Goal: Task Accomplishment & Management: Manage account settings

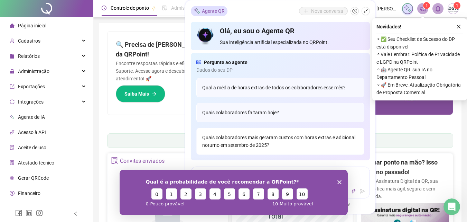
click at [270, 142] on div "Quais colaboradores mais geraram custos com horas extras e adicional noturno em…" at bounding box center [280, 141] width 168 height 27
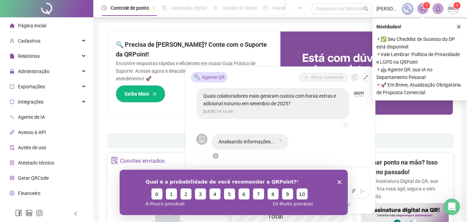
click at [341, 181] on div "Qual é a probabilidade de você recomendar a QRPoint? 0 1 2 3 4 5 6 7 8 9 10 0 -…" at bounding box center [233, 191] width 228 height 45
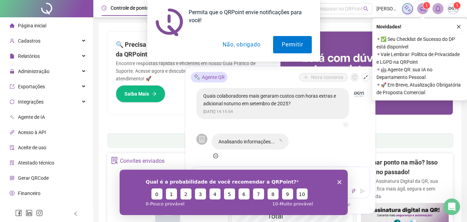
click at [339, 182] on icon "Encerrar pesquisa" at bounding box center [339, 181] width 4 height 4
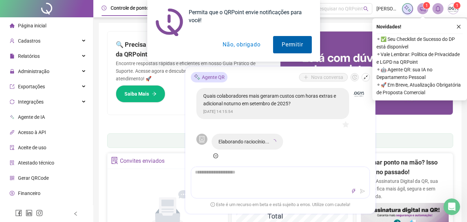
click at [299, 43] on button "Permitir" at bounding box center [292, 44] width 38 height 17
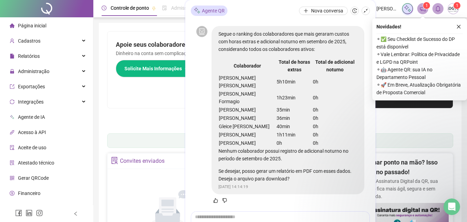
scroll to position [56, 0]
click at [216, 200] on icon "like" at bounding box center [215, 200] width 5 height 5
click at [229, 219] on textarea at bounding box center [280, 220] width 178 height 18
type textarea "*"
type textarea "**"
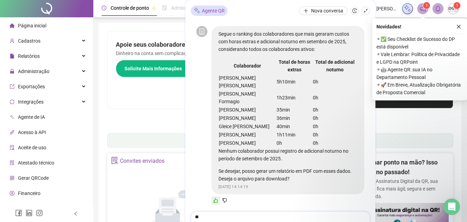
type textarea "***"
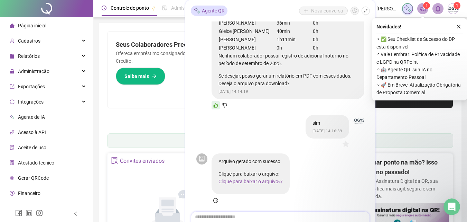
scroll to position [154, 0]
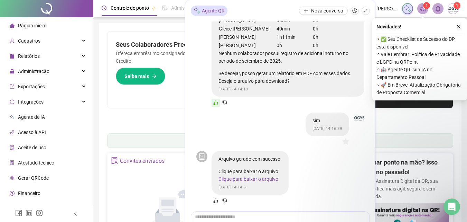
click at [249, 179] on link "Clique para baixar o arquivo" at bounding box center [249, 179] width 60 height 6
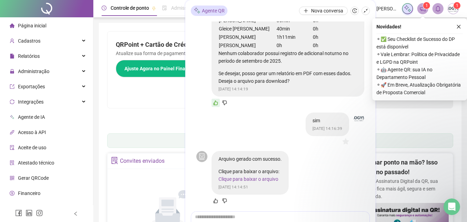
click at [162, 98] on div "QRPoint + Cartão de Crédito = Mais Facilidade! Atualize sua forma de pagamento …" at bounding box center [194, 69] width 173 height 76
click at [365, 10] on icon "shrink" at bounding box center [365, 10] width 5 height 5
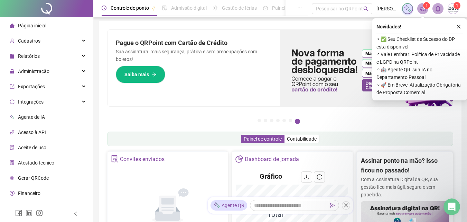
scroll to position [0, 0]
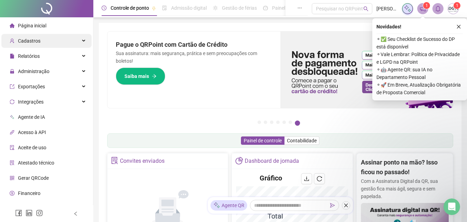
click at [78, 39] on div "Cadastros" at bounding box center [46, 41] width 90 height 14
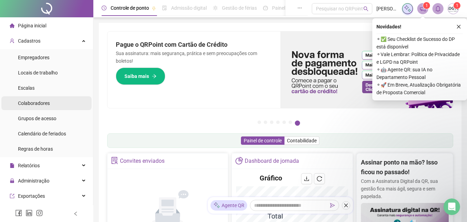
click at [44, 104] on span "Colaboradores" at bounding box center [34, 103] width 32 height 6
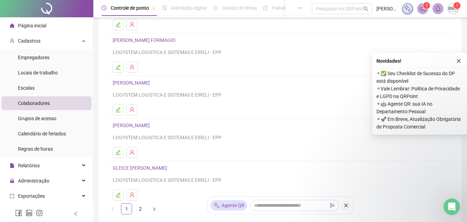
scroll to position [129, 0]
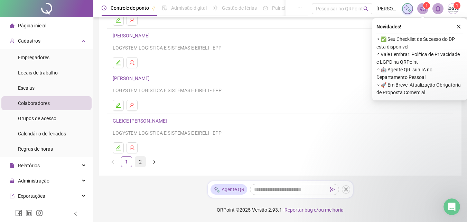
click at [140, 161] on link "2" at bounding box center [140, 161] width 10 height 10
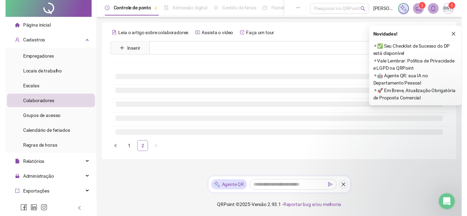
scroll to position [0, 0]
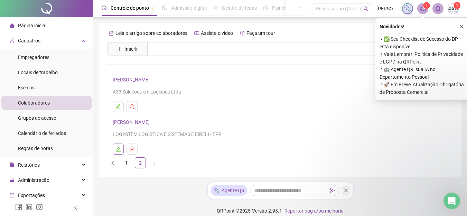
click at [122, 148] on button "button" at bounding box center [118, 149] width 11 height 11
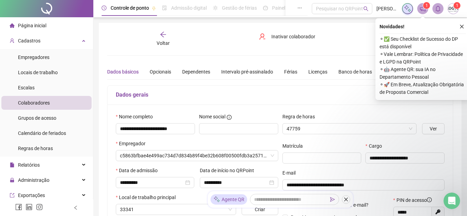
type input "**********"
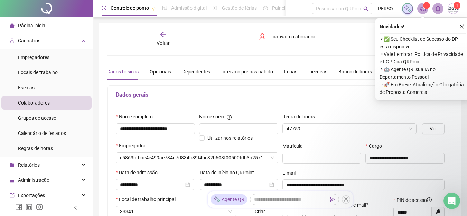
type input "**********"
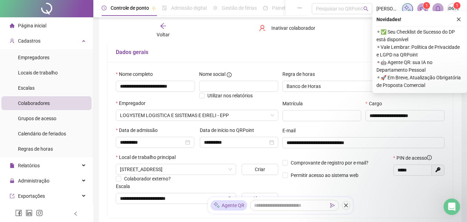
scroll to position [35, 0]
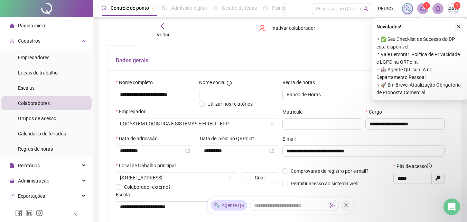
click at [459, 28] on icon "close" at bounding box center [458, 26] width 5 height 5
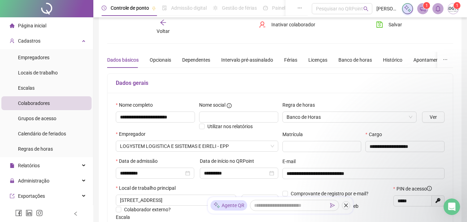
scroll to position [0, 0]
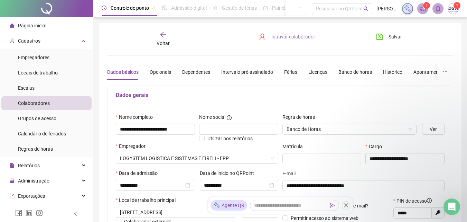
click at [302, 37] on span "Inativar colaborador" at bounding box center [293, 37] width 44 height 8
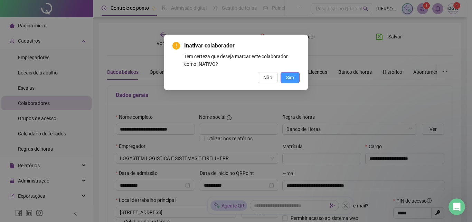
click at [294, 77] on span "Sim" at bounding box center [290, 78] width 8 height 8
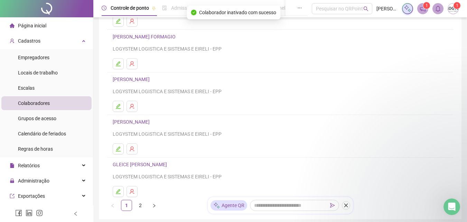
scroll to position [129, 0]
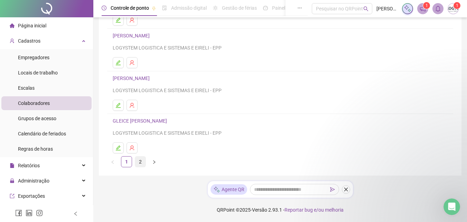
click at [140, 161] on link "2" at bounding box center [140, 161] width 10 height 10
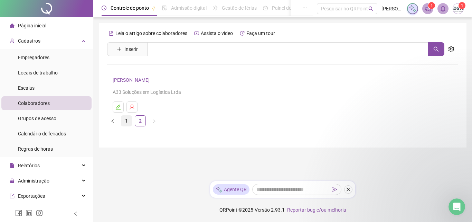
click at [127, 122] on link "1" at bounding box center [126, 120] width 10 height 10
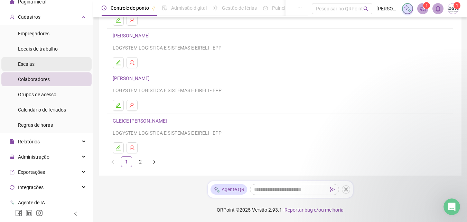
scroll to position [69, 0]
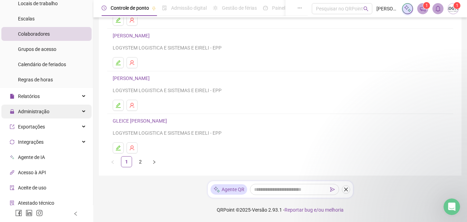
click at [73, 111] on div "Administração" at bounding box center [46, 111] width 90 height 14
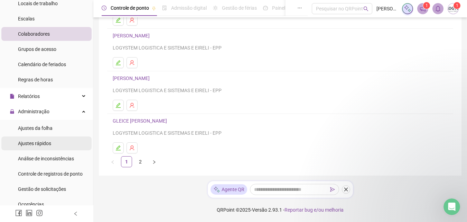
scroll to position [104, 0]
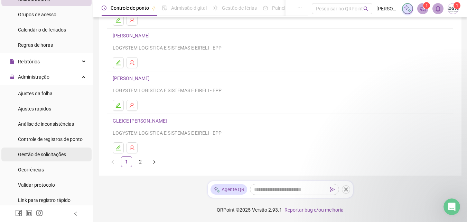
click at [52, 151] on span "Gestão de solicitações" at bounding box center [42, 154] width 48 height 6
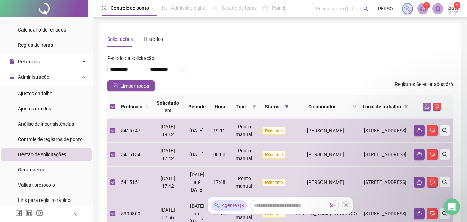
click at [425, 104] on icon "like" at bounding box center [427, 106] width 5 height 5
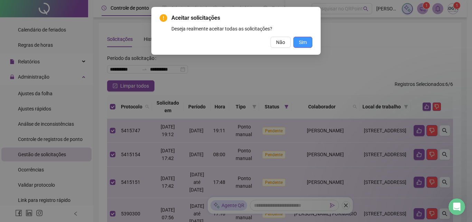
click at [304, 44] on span "Sim" at bounding box center [303, 42] width 8 height 8
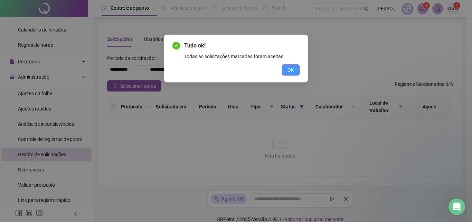
click at [291, 71] on span "OK" at bounding box center [291, 70] width 7 height 8
